Goal: Use online tool/utility: Utilize a website feature to perform a specific function

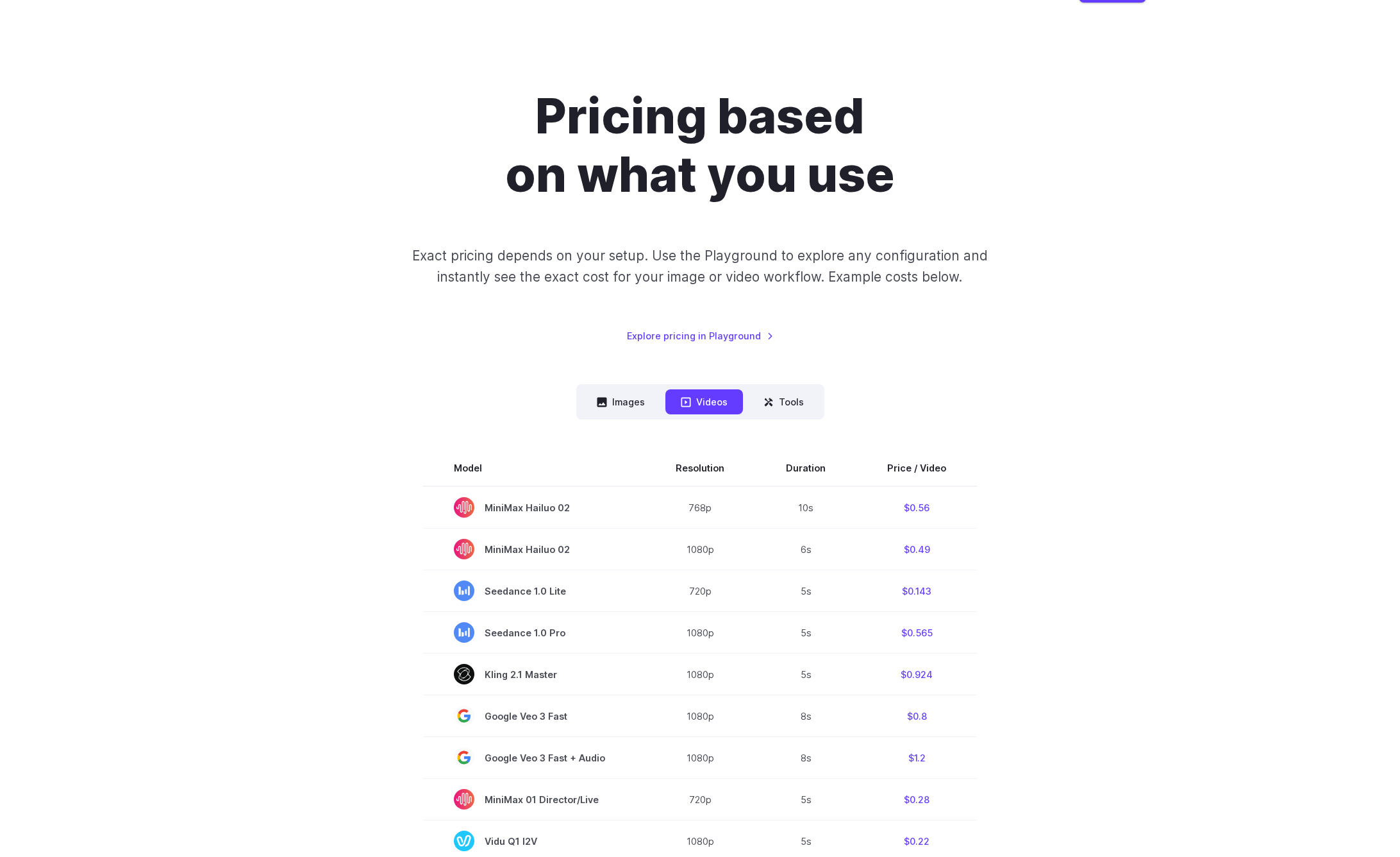
scroll to position [51, 0]
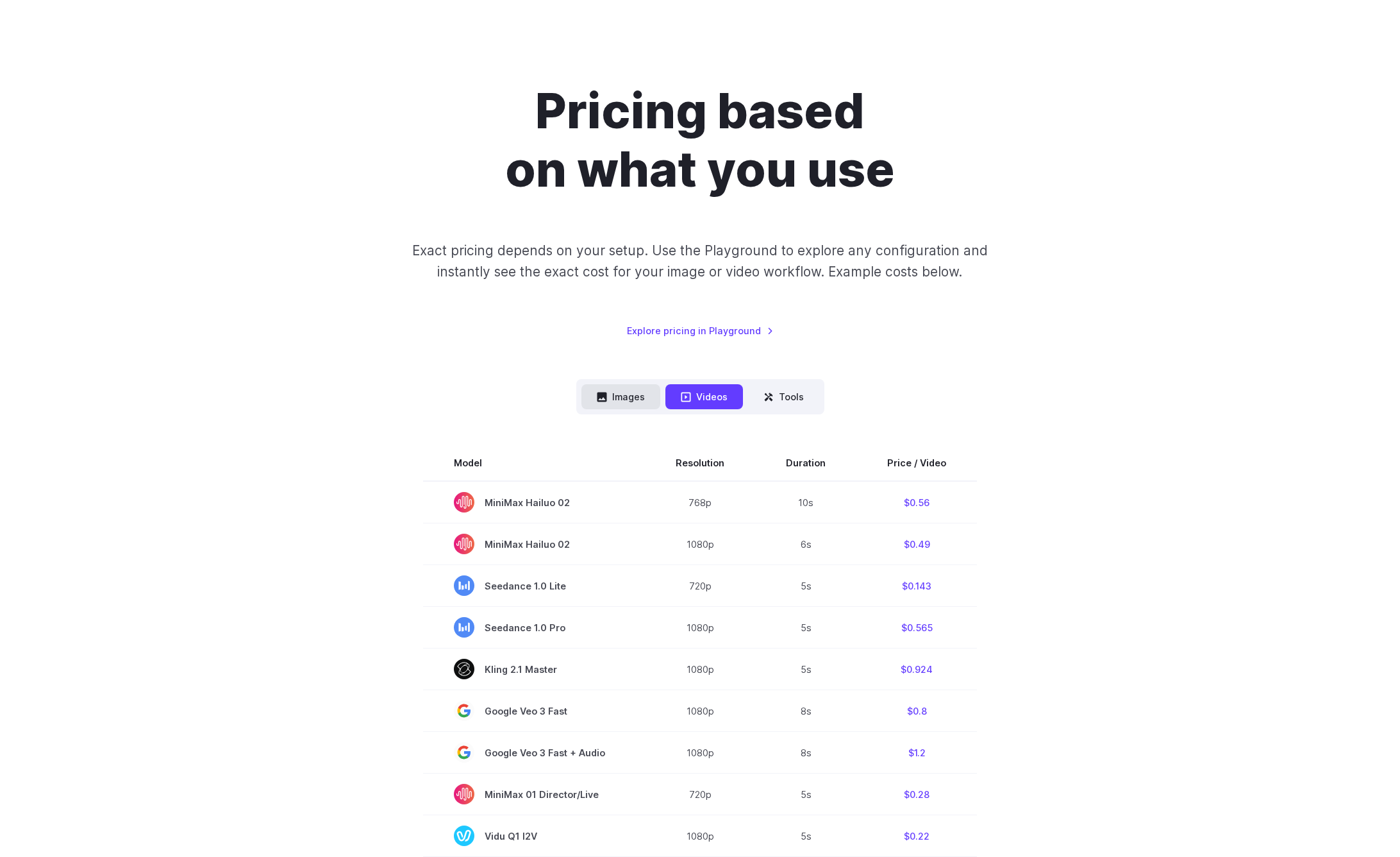
click at [636, 386] on button "Images" at bounding box center [620, 397] width 79 height 25
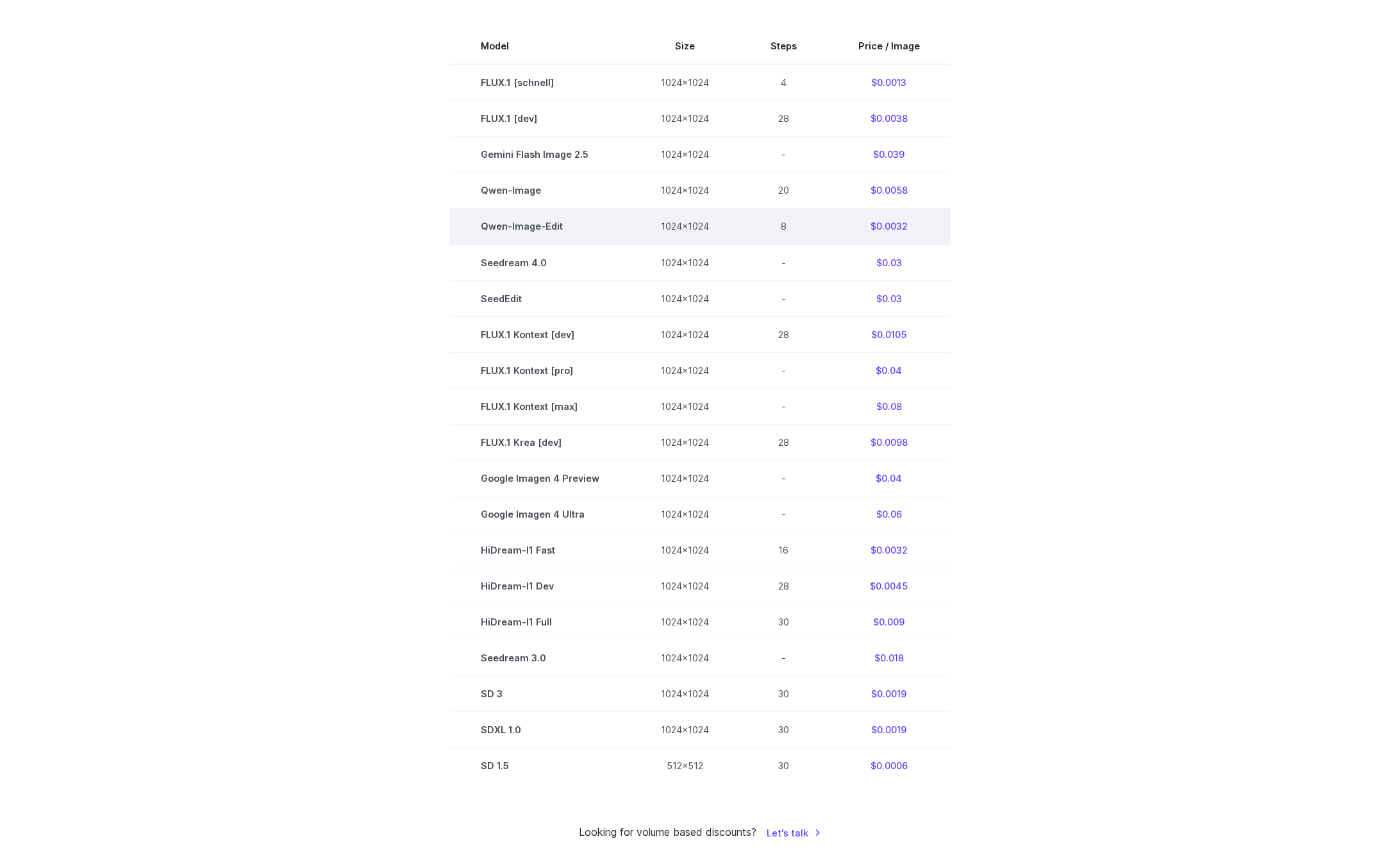
scroll to position [0, 0]
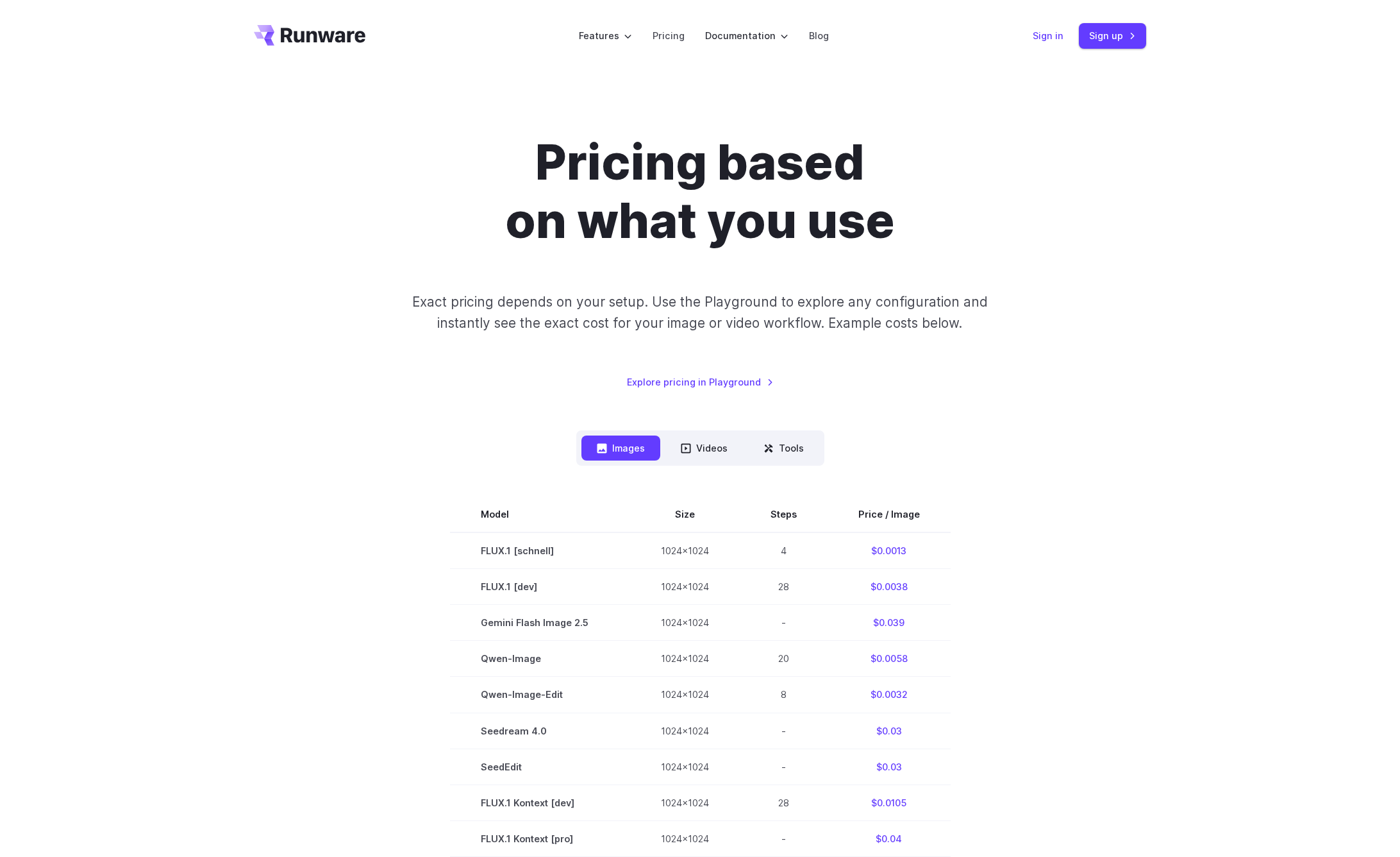
click at [1038, 40] on link "Sign in" at bounding box center [1048, 36] width 31 height 15
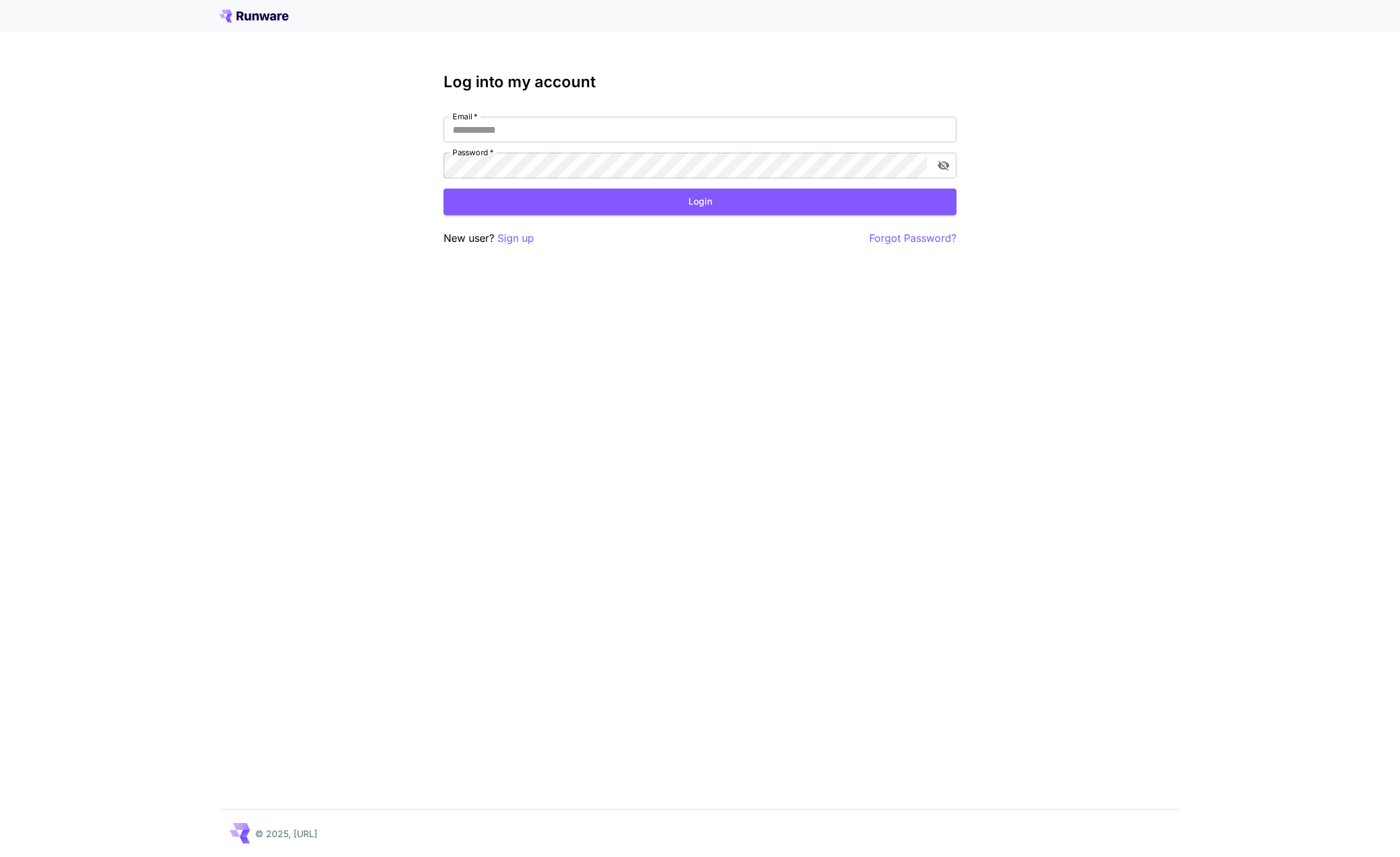
click at [264, 14] on icon at bounding box center [265, 17] width 10 height 7
click at [678, 127] on input "Email   *" at bounding box center [700, 129] width 513 height 26
click at [0, 856] on com-1password-button at bounding box center [0, 857] width 0 height 0
type input "**********"
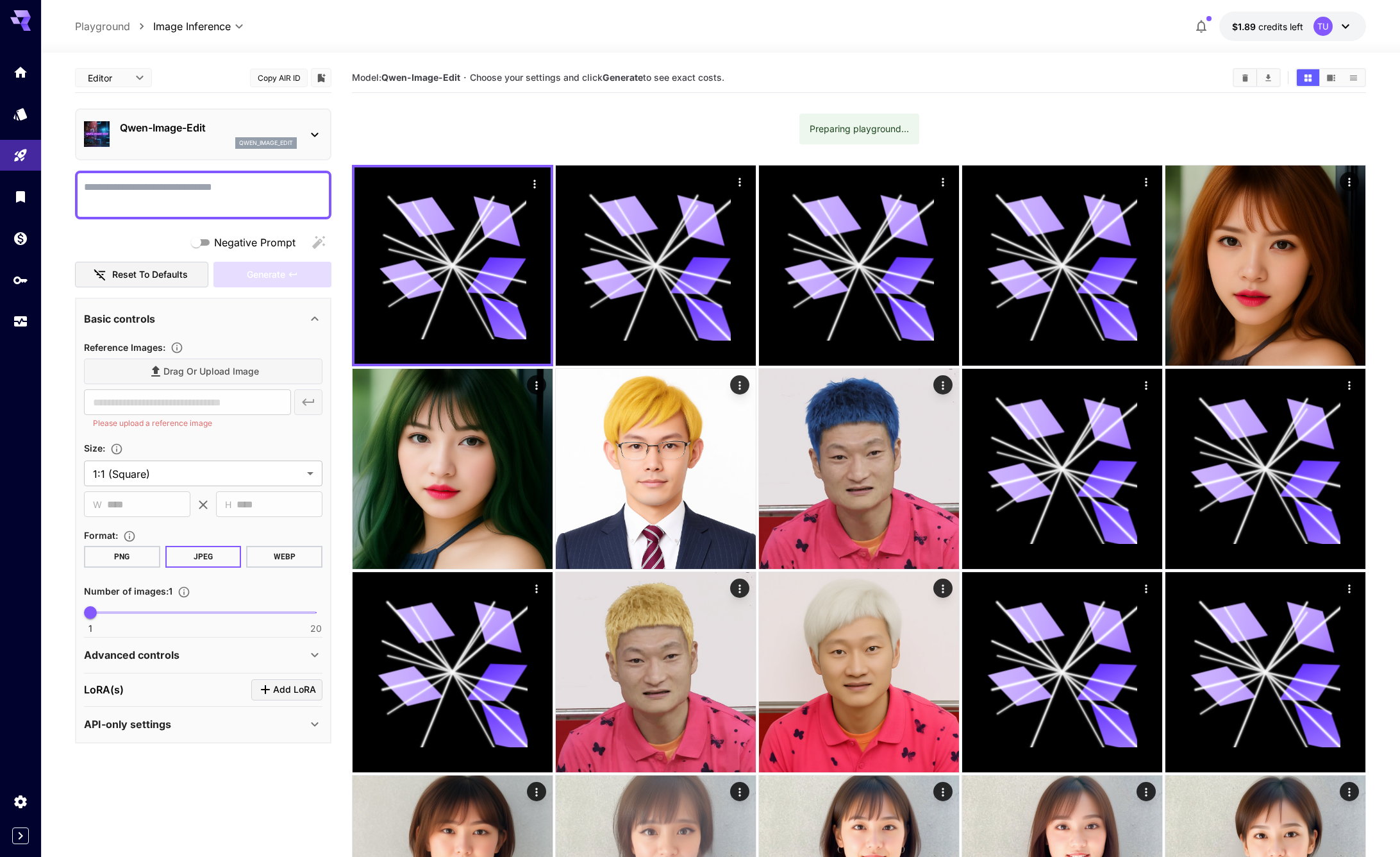
click at [174, 124] on p "Qwen-Image-Edit" at bounding box center [209, 128] width 177 height 16
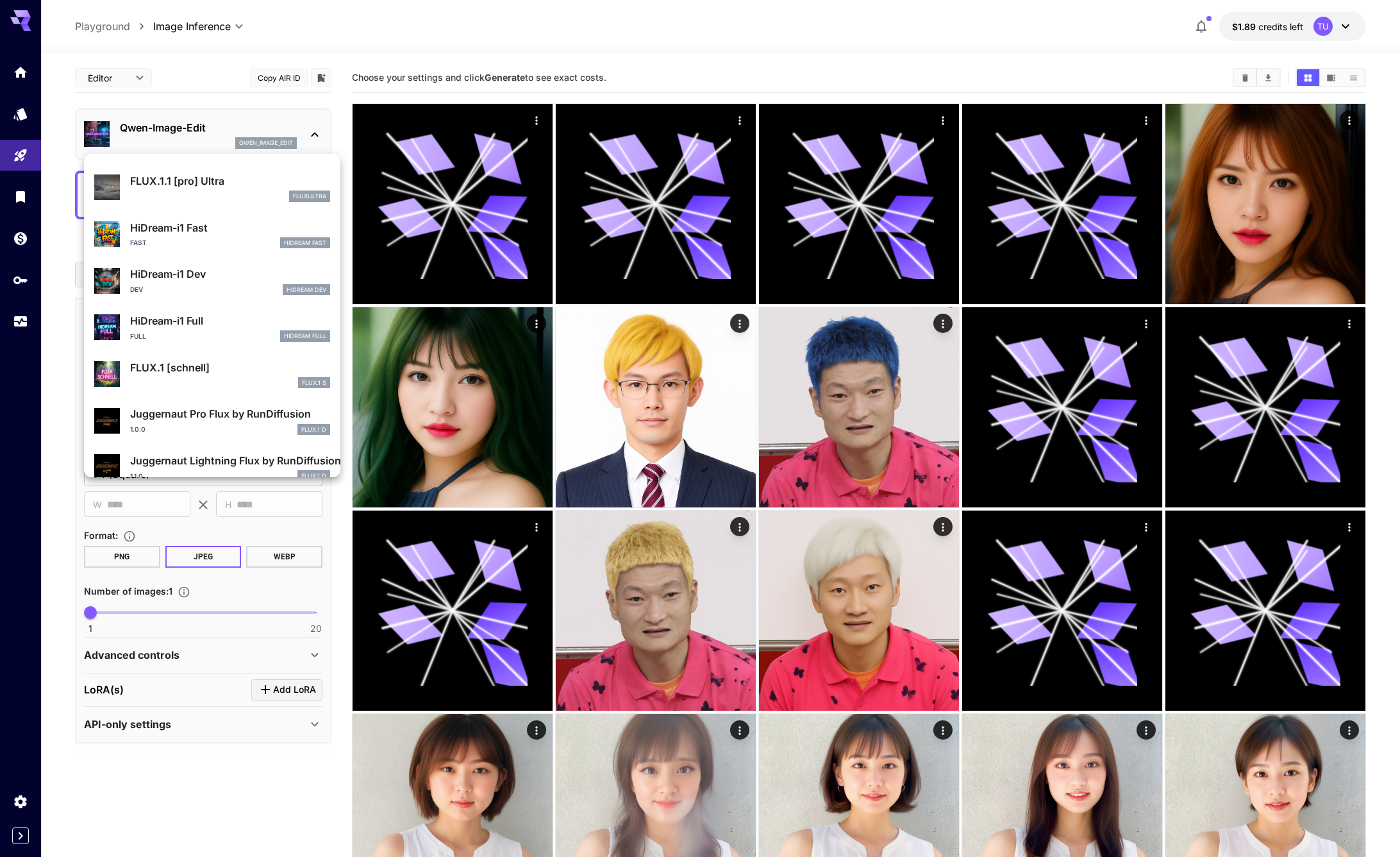
scroll to position [1038, 0]
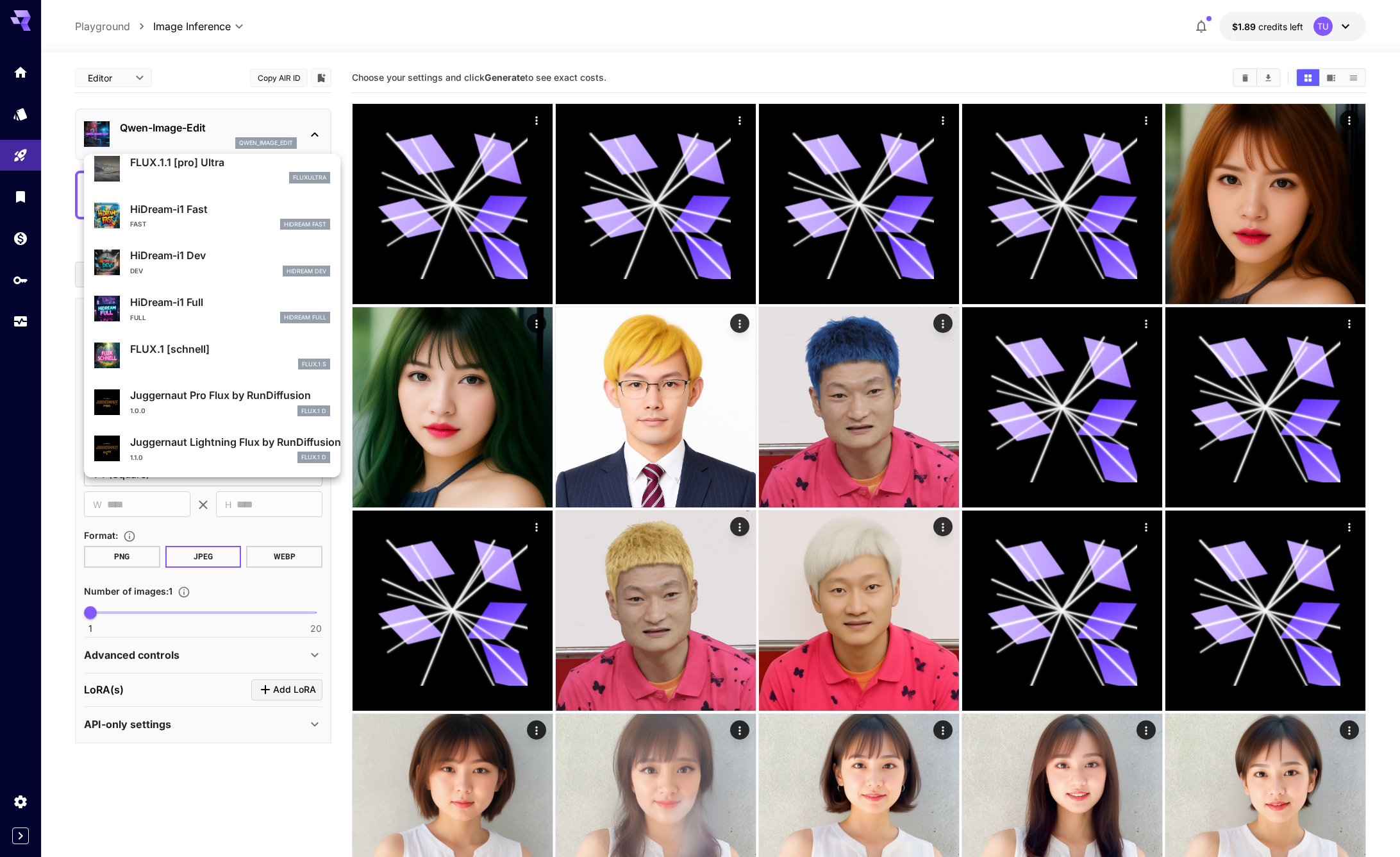
click at [521, 30] on div at bounding box center [700, 428] width 1400 height 857
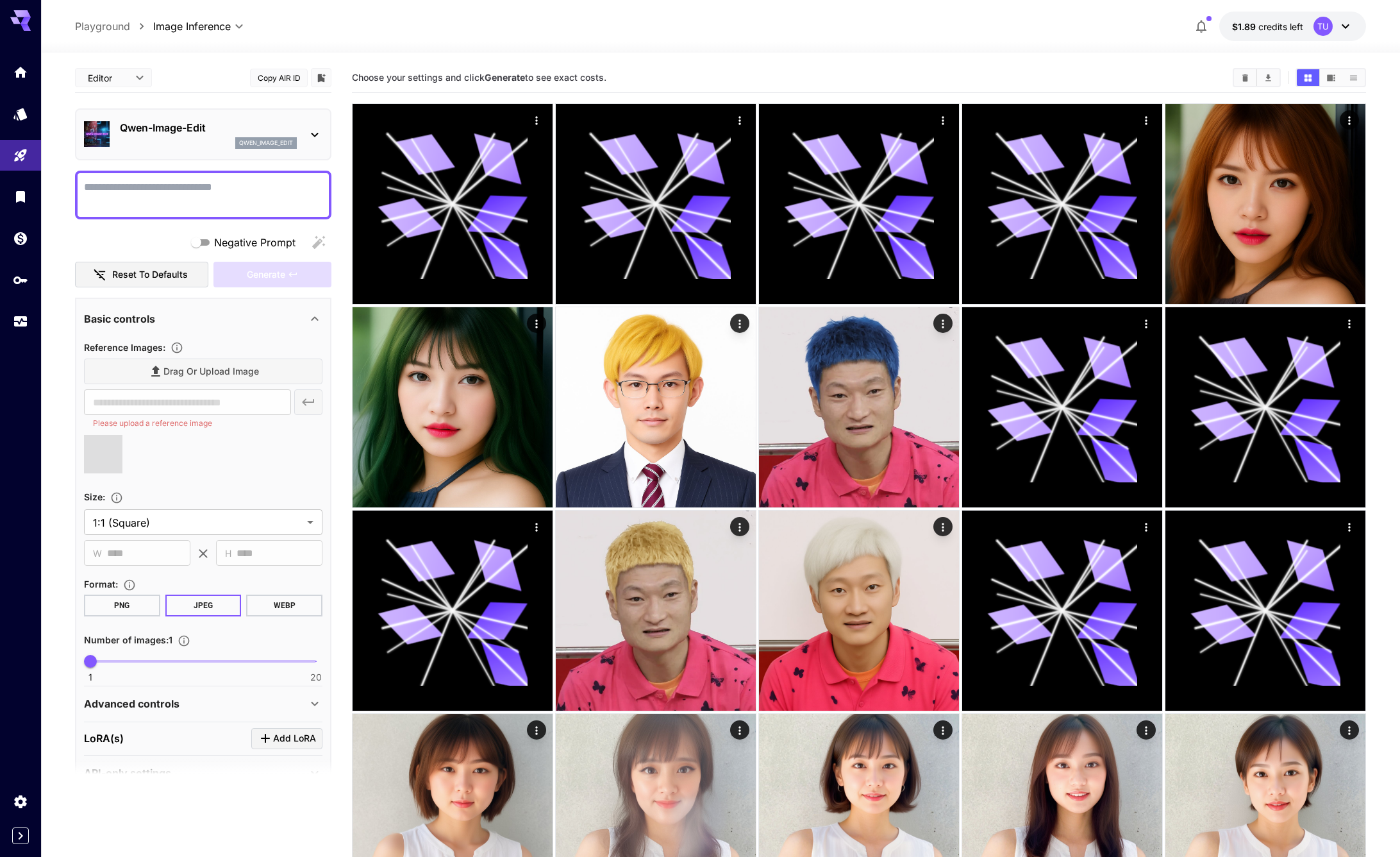
type input "**********"
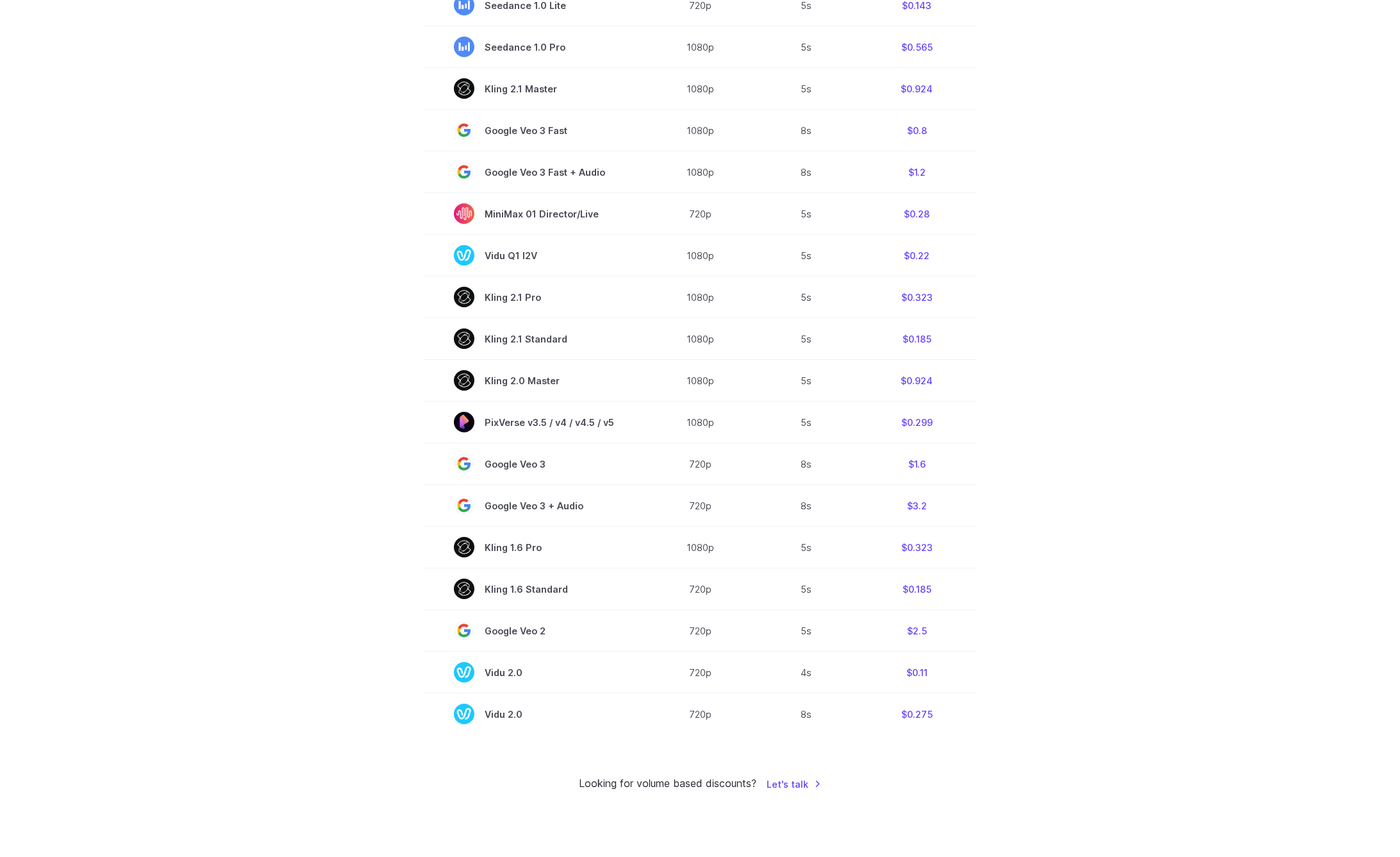
scroll to position [633, 0]
